Goal: Browse casually

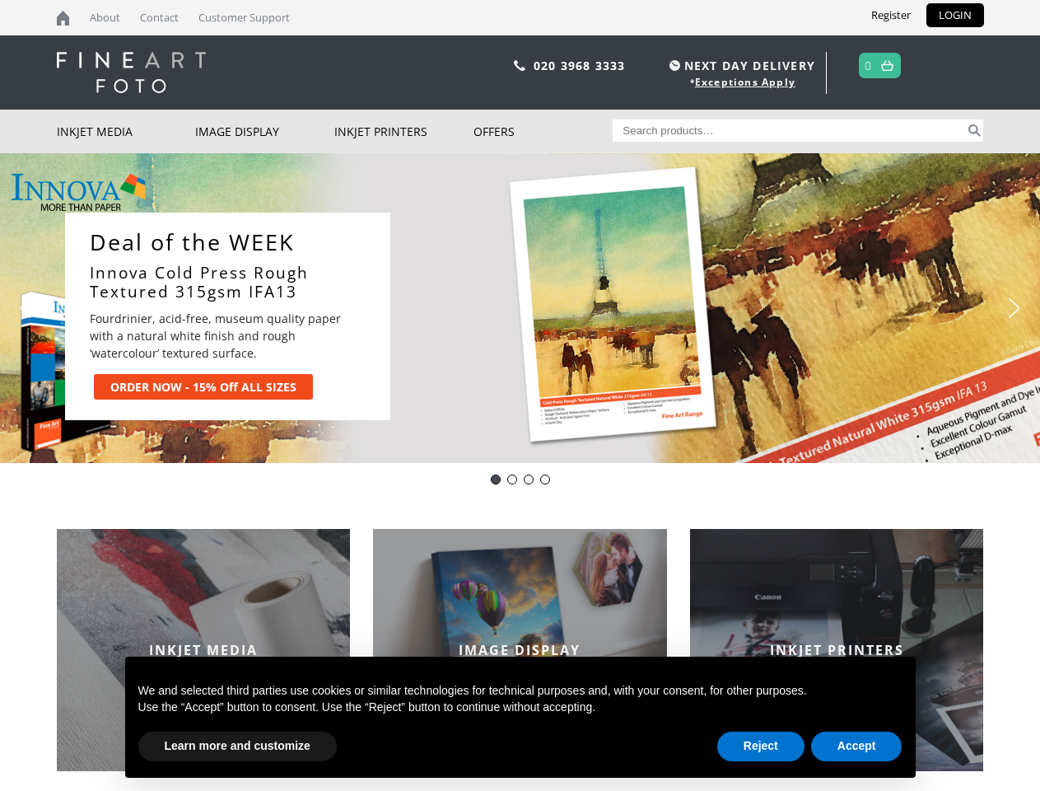
click at [520, 395] on div "Slider" at bounding box center [683, 316] width 552 height 208
click at [520, 308] on div "Slider" at bounding box center [683, 316] width 552 height 208
click at [516, 308] on div "Slider" at bounding box center [683, 316] width 552 height 208
click at [227, 316] on p "Fourdrinier, acid-free, museum quality paper with a natural white finish and ro…" at bounding box center [226, 336] width 272 height 52
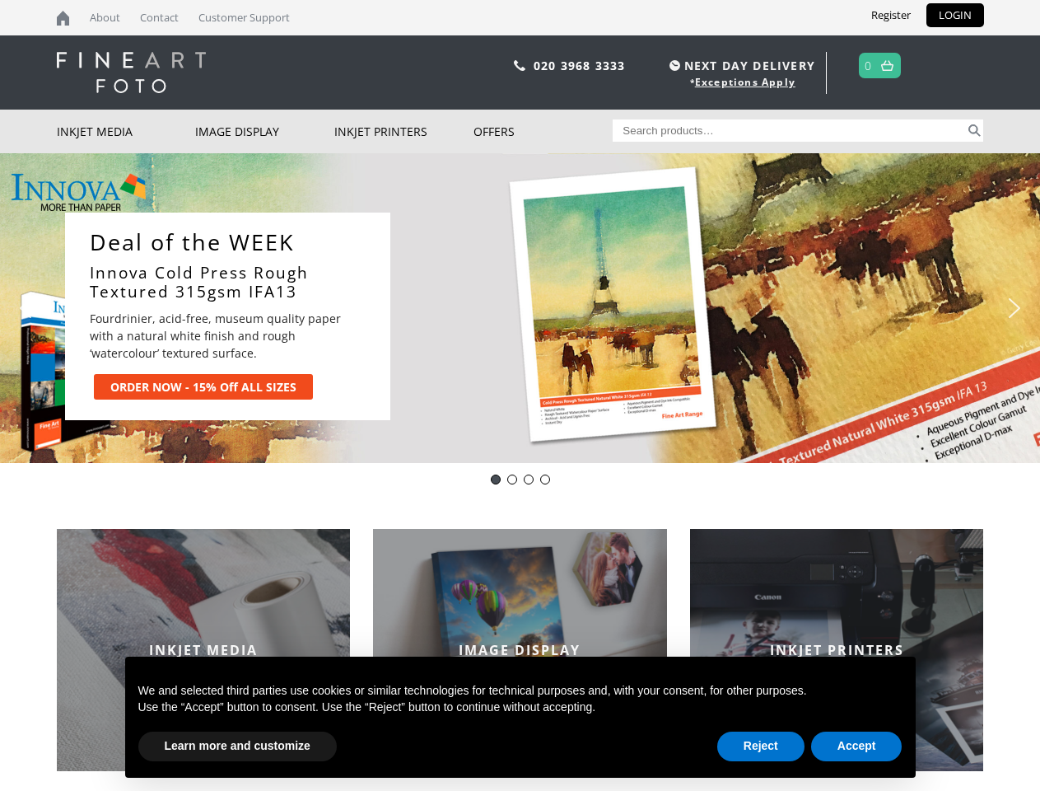
click at [683, 316] on div "Slider" at bounding box center [683, 316] width 552 height 208
click at [26, 308] on img "previous arrow" at bounding box center [25, 308] width 26 height 26
click at [1015, 308] on img "next arrow" at bounding box center [1014, 308] width 26 height 26
click at [496, 479] on div "DOTWeek- IFA13 ALL SIZES" at bounding box center [496, 479] width 10 height 10
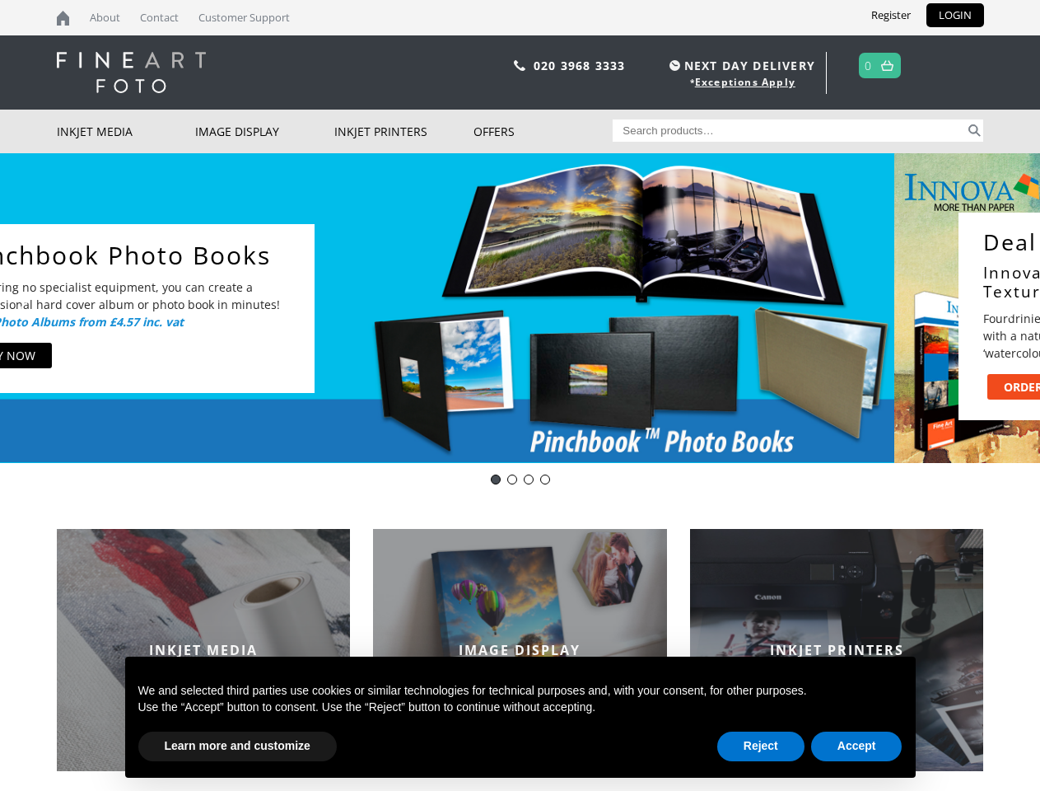
click at [512, 479] on div "Innova Editions IFA11" at bounding box center [512, 479] width 10 height 10
